Goal: Task Accomplishment & Management: Manage account settings

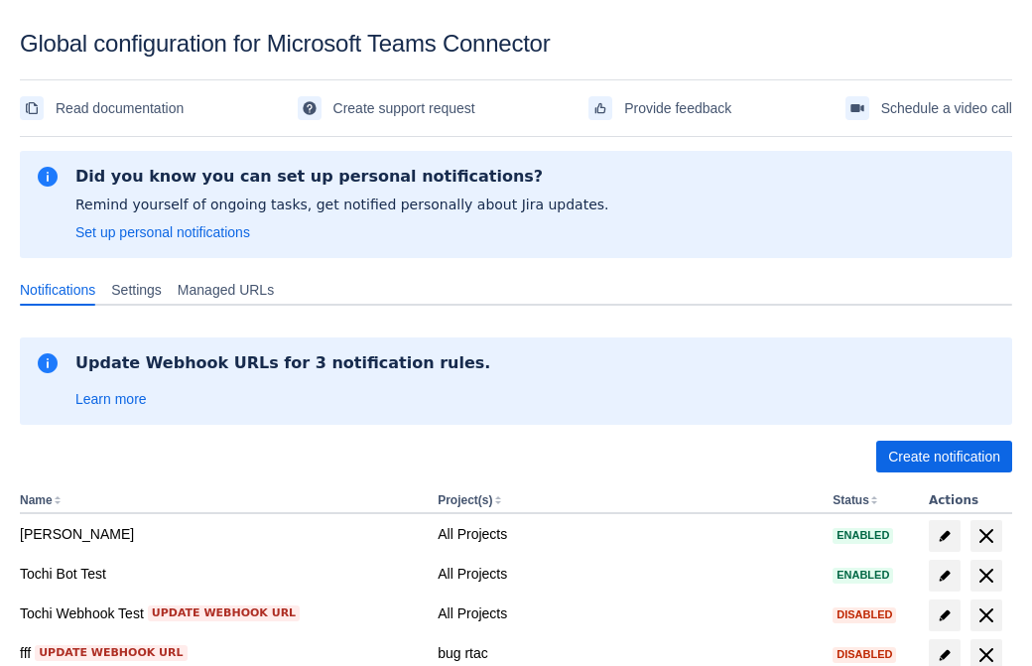
click at [944, 456] on span "Create notification" at bounding box center [944, 457] width 112 height 32
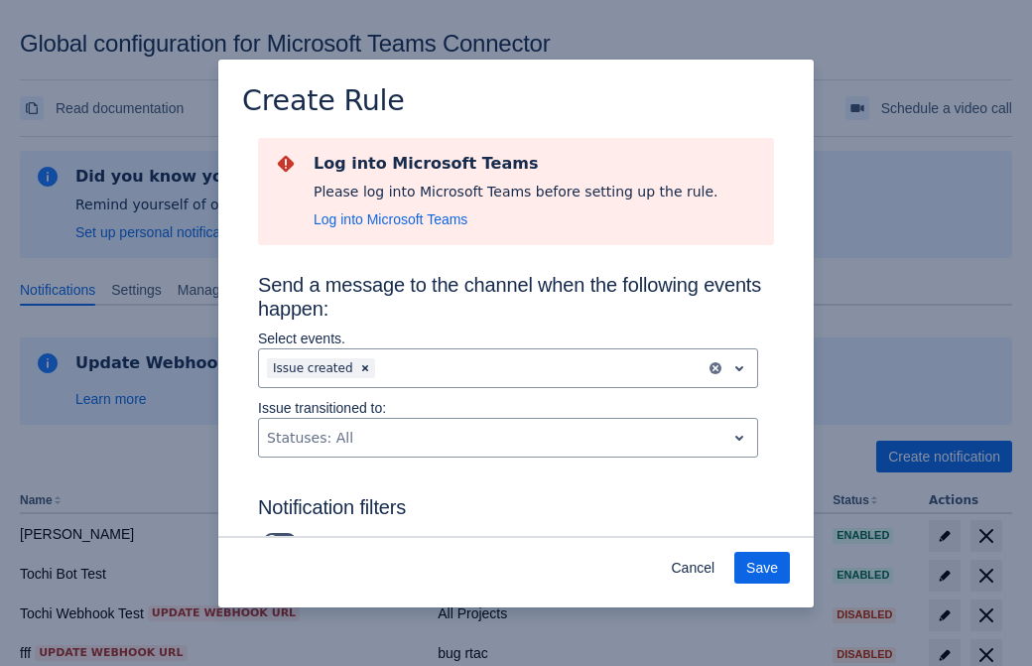
type input "RuleName-41767New Rule (44)"
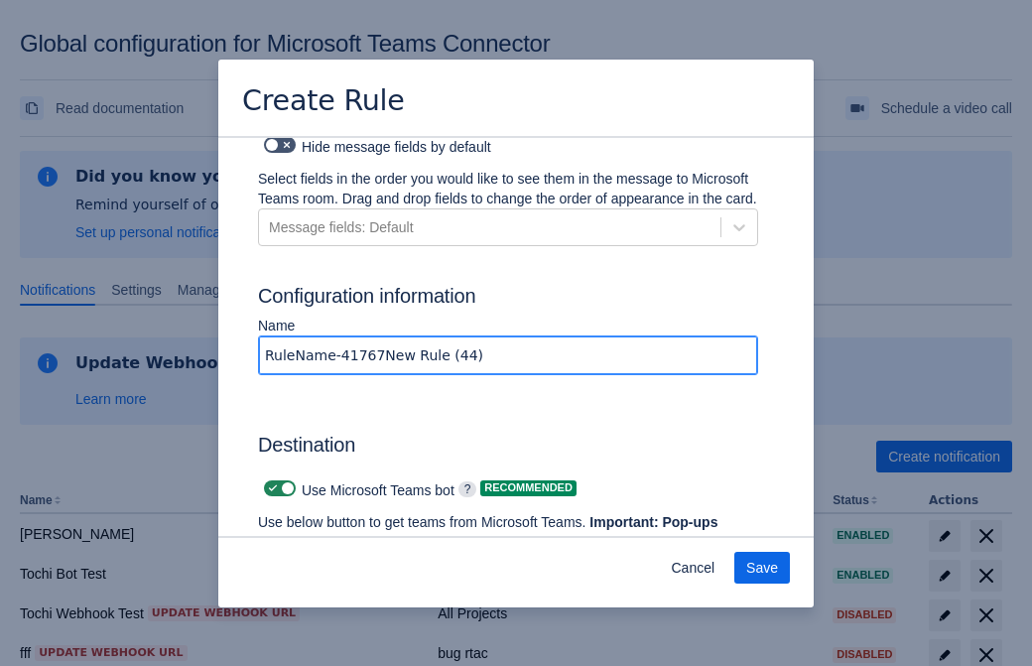
scroll to position [1504, 0]
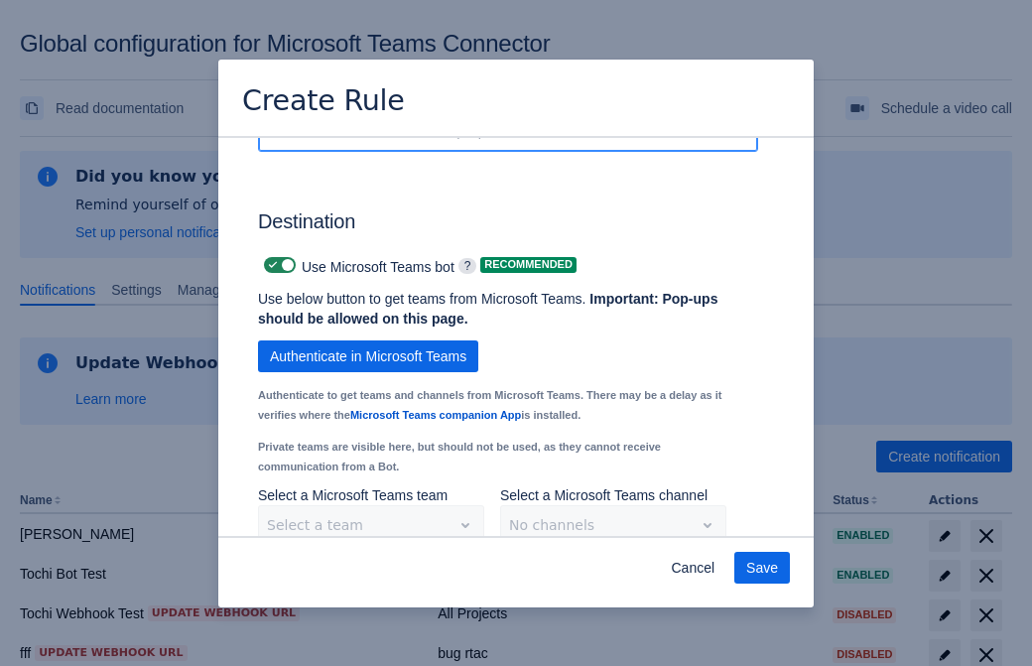
click at [368, 340] on span "Authenticate in Microsoft Teams" at bounding box center [368, 356] width 196 height 32
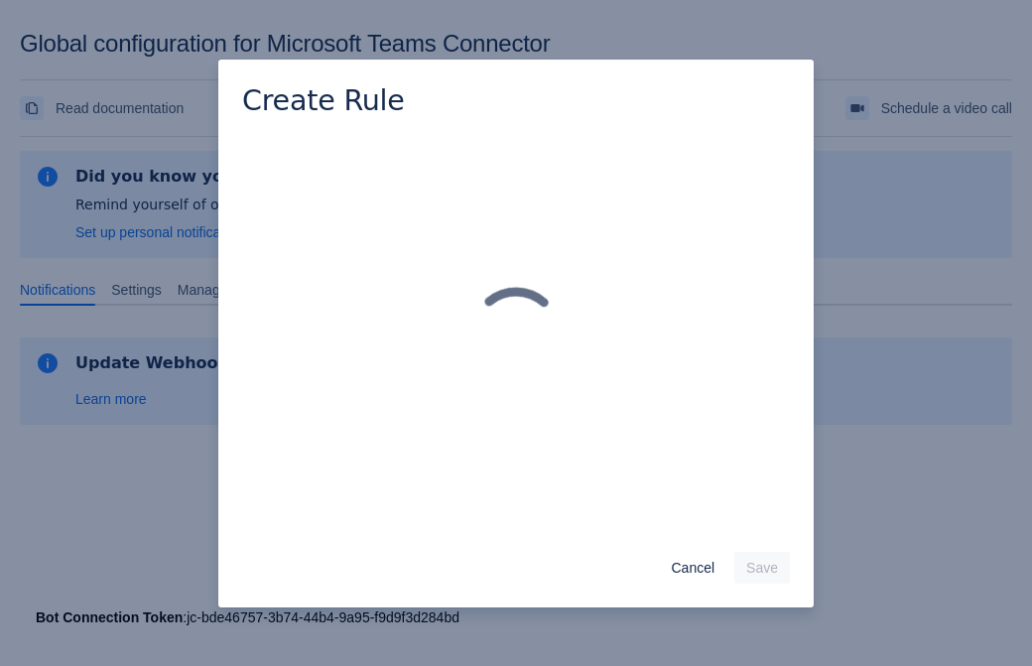
scroll to position [0, 0]
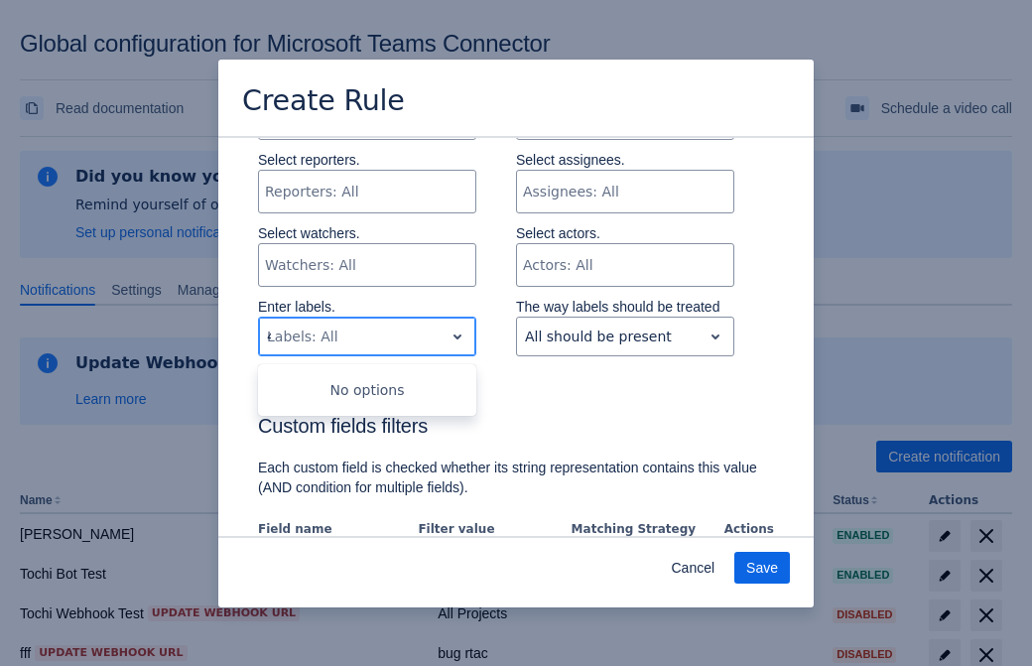
type input "41767_label"
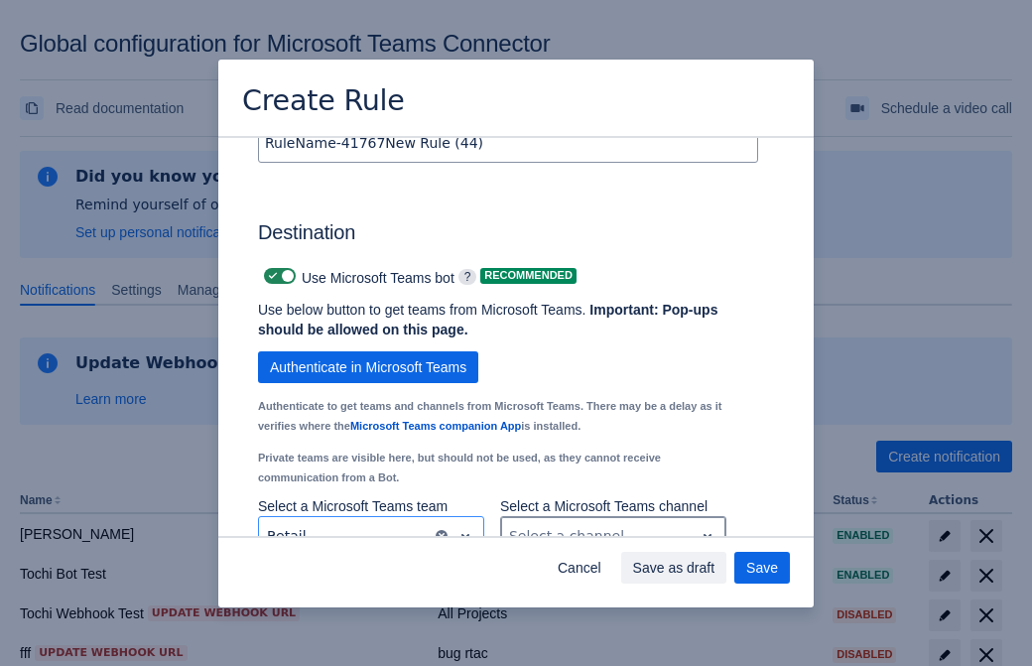
click at [612, 524] on div "Scrollable content" at bounding box center [597, 536] width 177 height 24
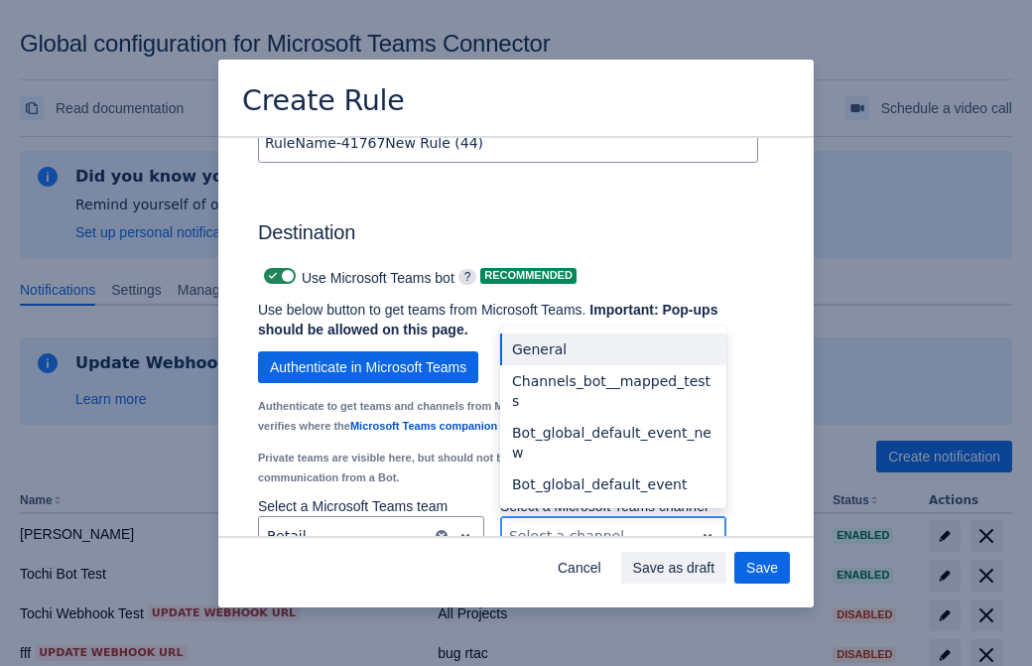
click at [612, 468] on div "Bot_global_default_event" at bounding box center [613, 484] width 226 height 32
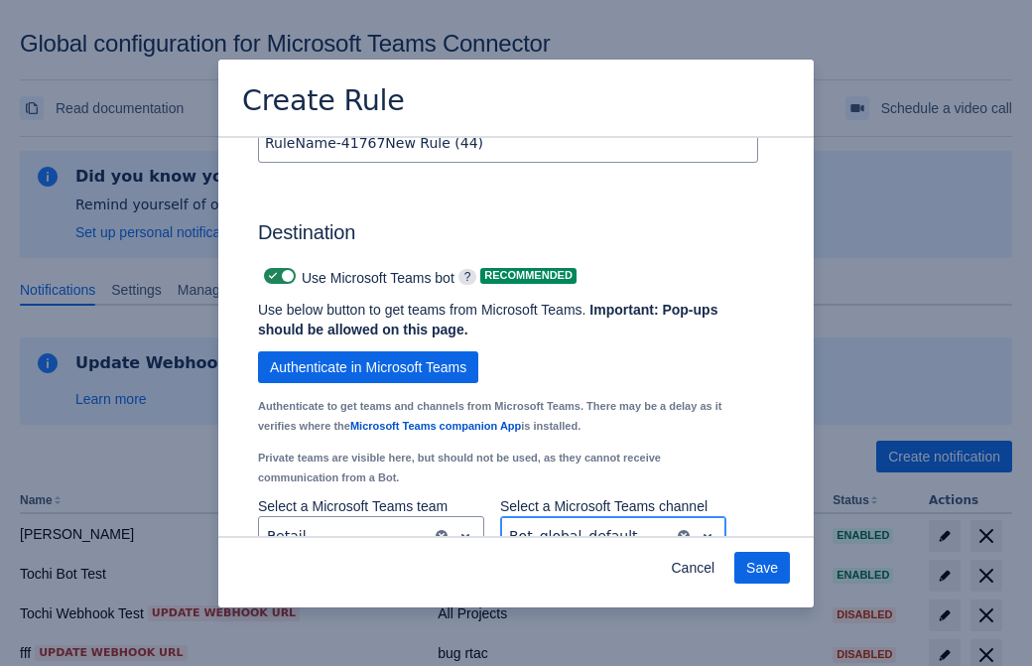
click at [762, 568] on span "Save" at bounding box center [762, 568] width 32 height 32
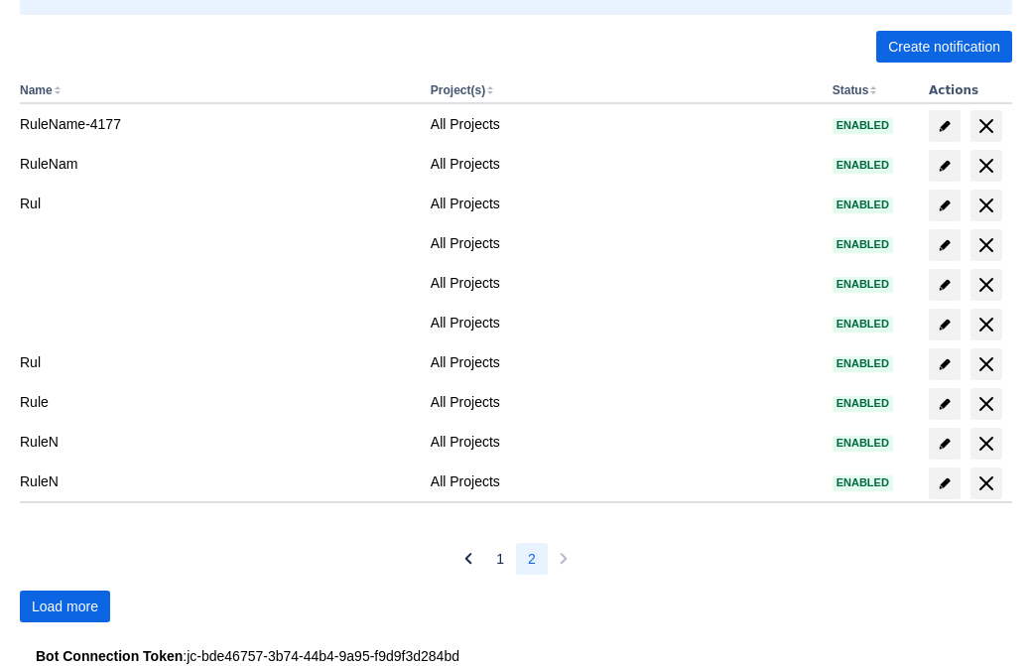
click at [64, 606] on span "Load more" at bounding box center [65, 606] width 66 height 32
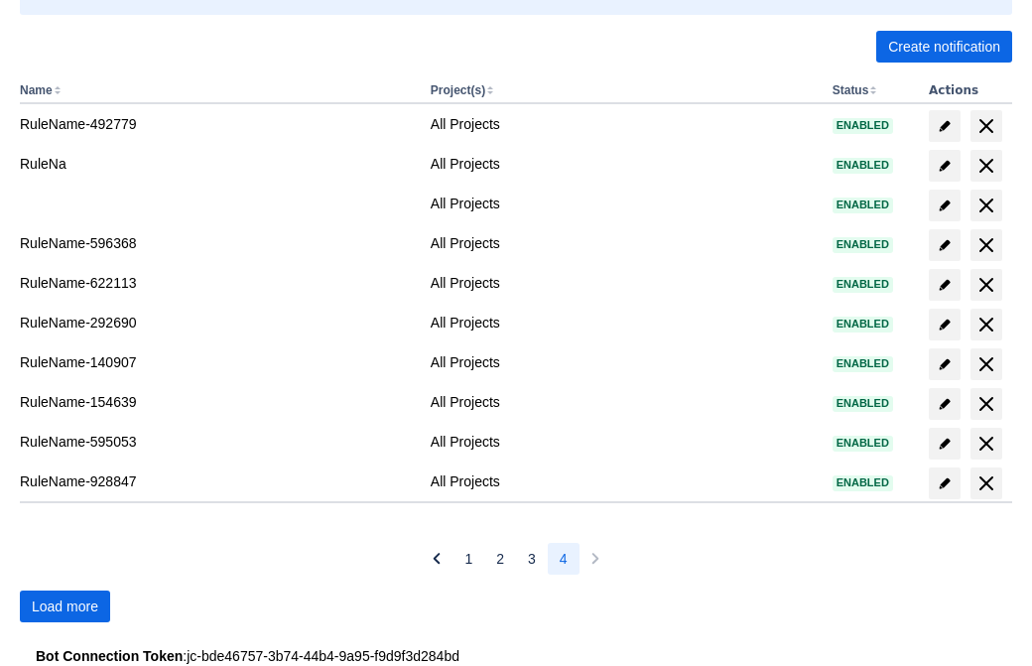
click at [64, 606] on span "Load more" at bounding box center [65, 606] width 66 height 32
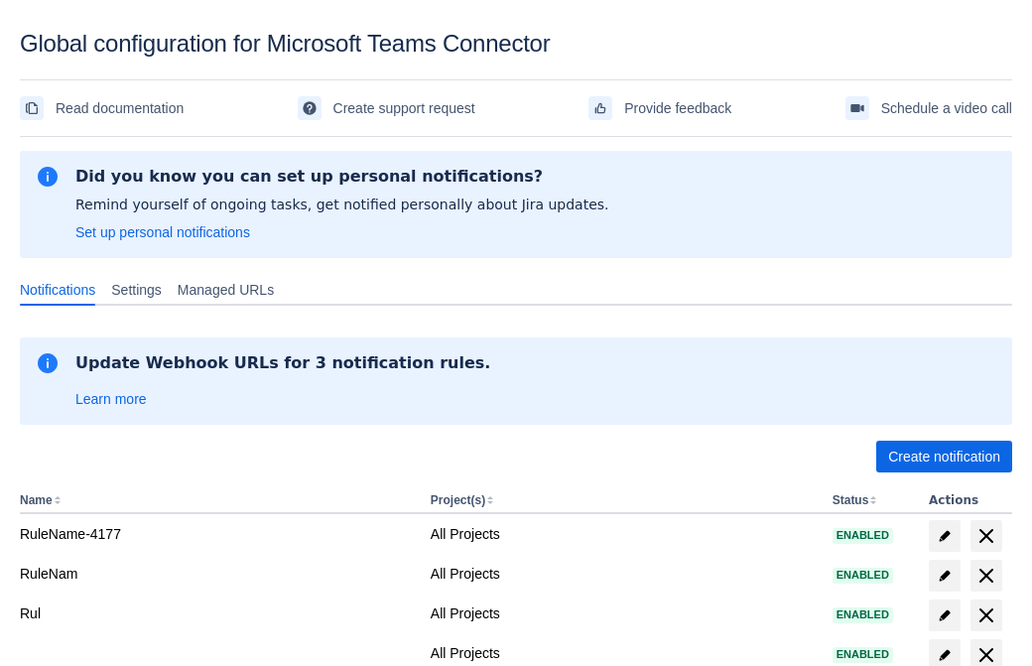
scroll to position [410, 0]
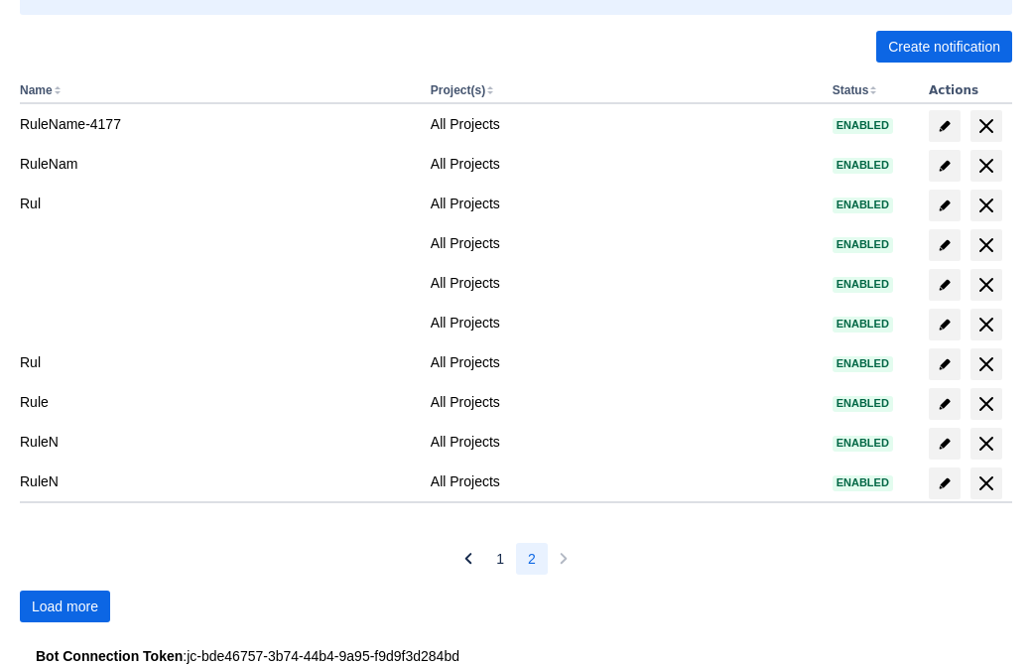
click at [64, 606] on span "Load more" at bounding box center [65, 606] width 66 height 32
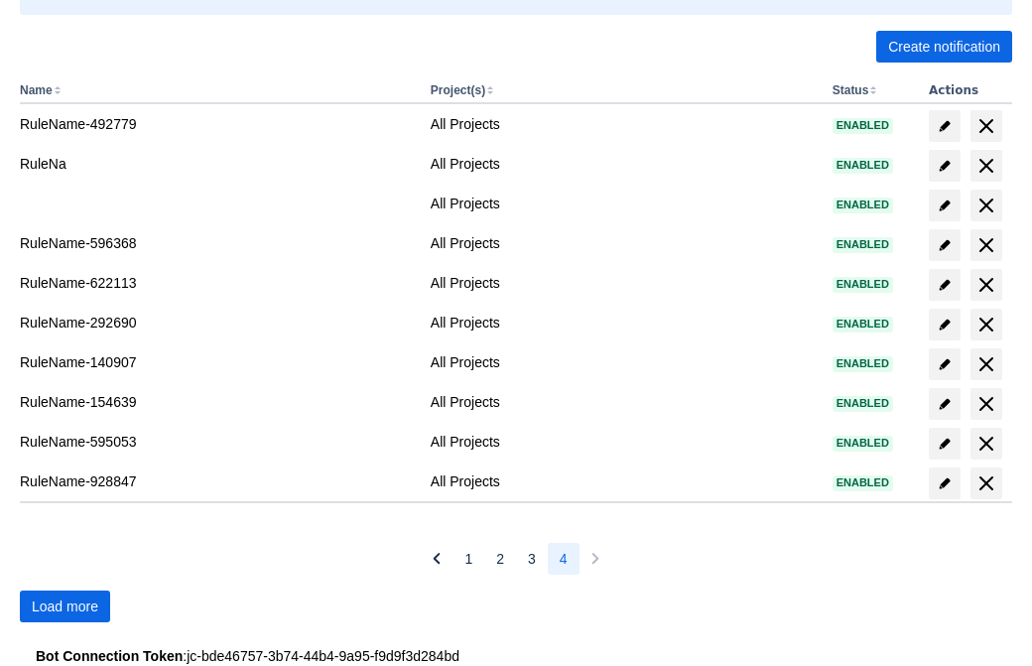
click at [64, 606] on span "Load more" at bounding box center [65, 606] width 66 height 32
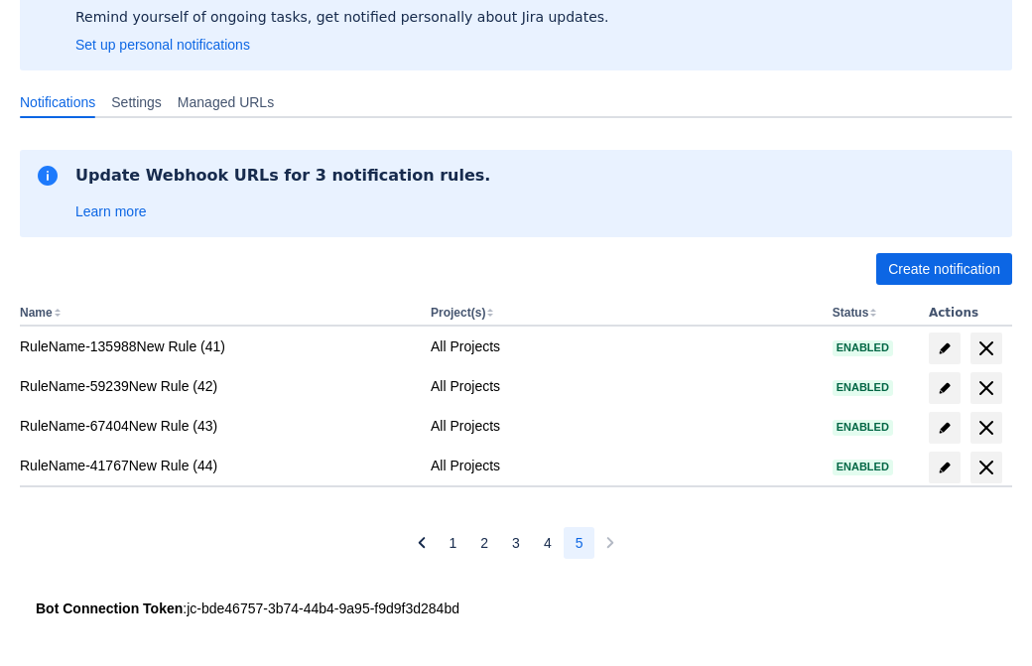
click at [985, 467] on span "delete" at bounding box center [986, 467] width 24 height 24
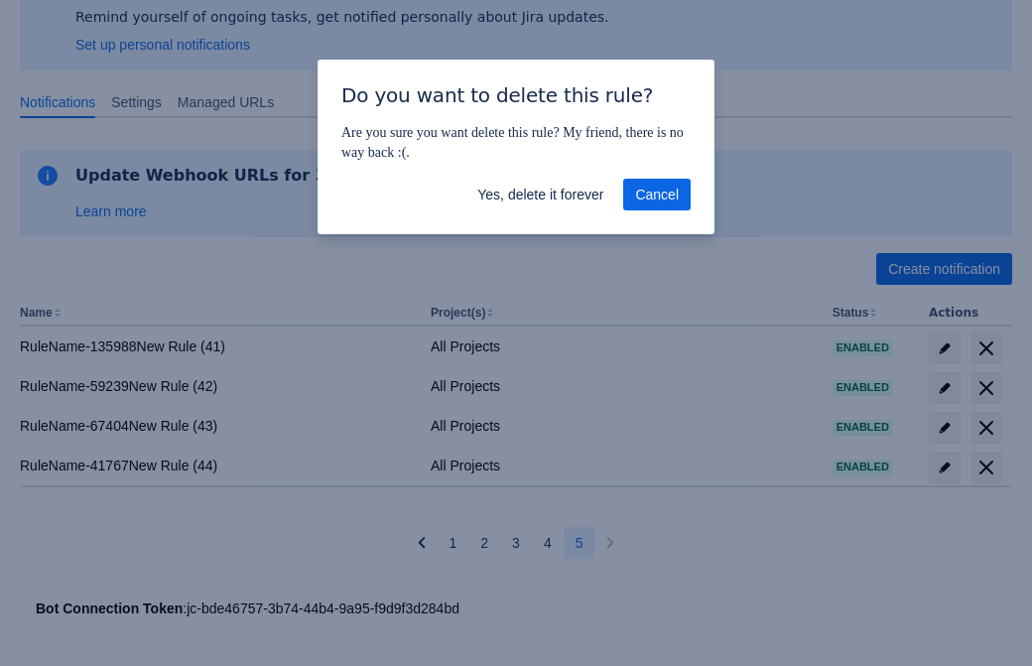
click at [540, 194] on span "Yes, delete it forever" at bounding box center [540, 195] width 126 height 32
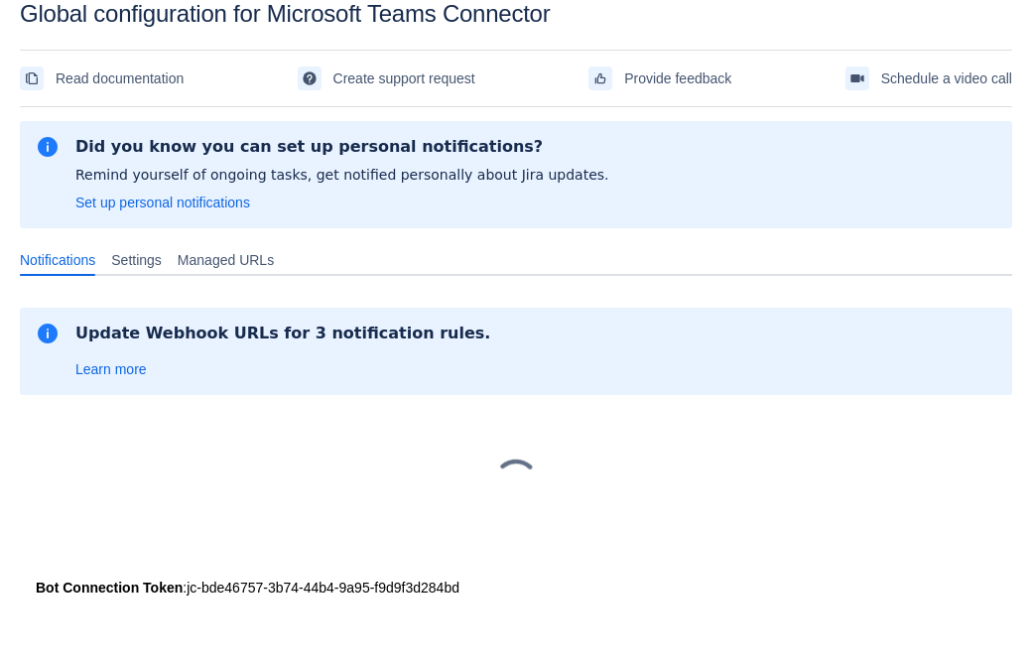
scroll to position [30, 0]
